Goal: Navigation & Orientation: Find specific page/section

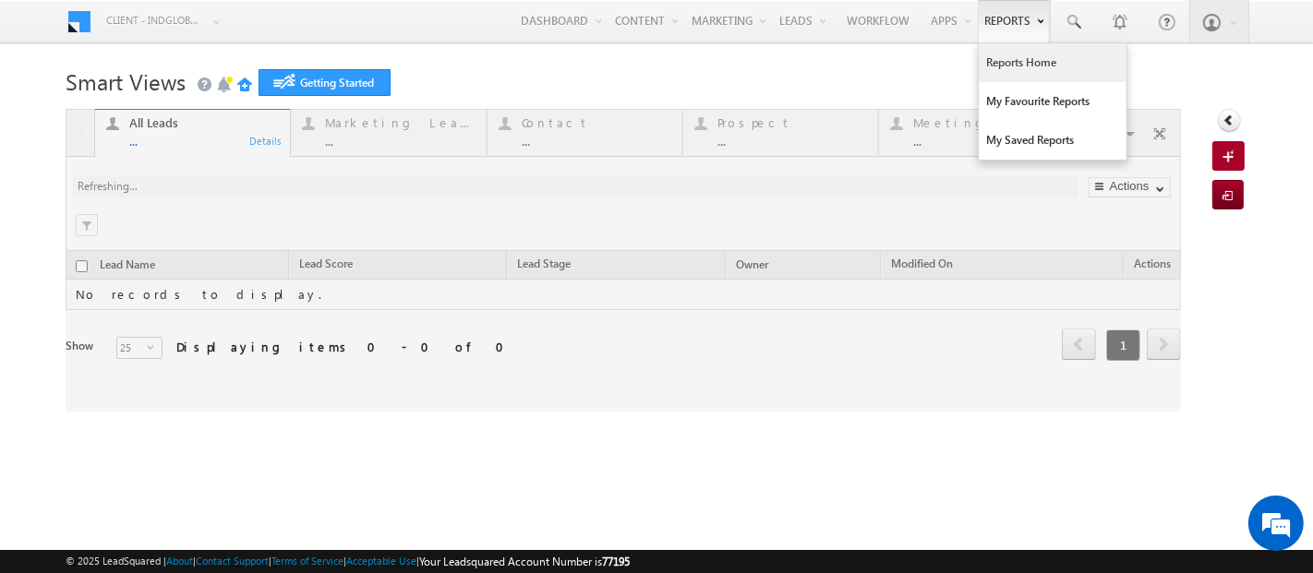
click at [999, 58] on link "Reports Home" at bounding box center [1053, 62] width 148 height 39
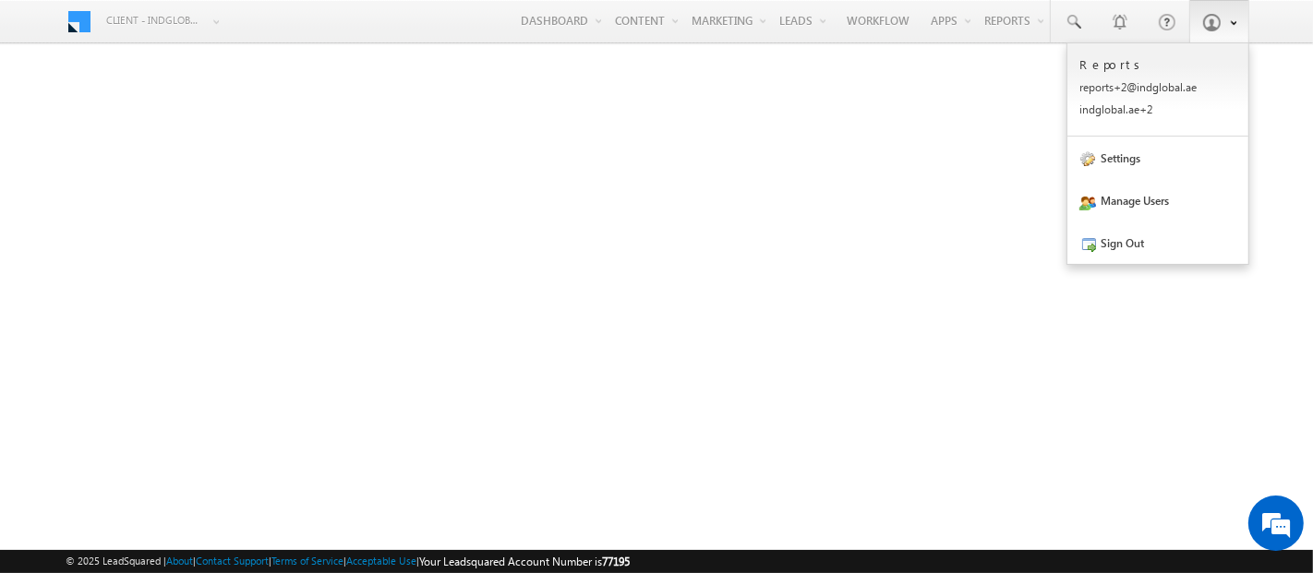
click at [1208, 19] on span at bounding box center [1211, 22] width 18 height 18
click at [1136, 244] on link "Sign Out" at bounding box center [1157, 243] width 181 height 42
